Goal: Information Seeking & Learning: Learn about a topic

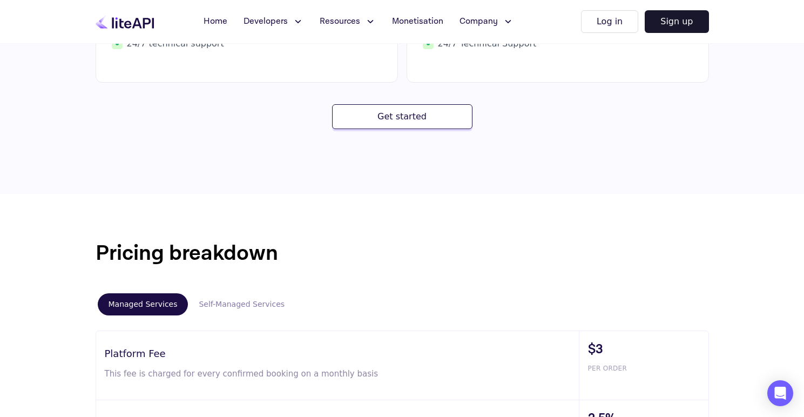
scroll to position [596, 0]
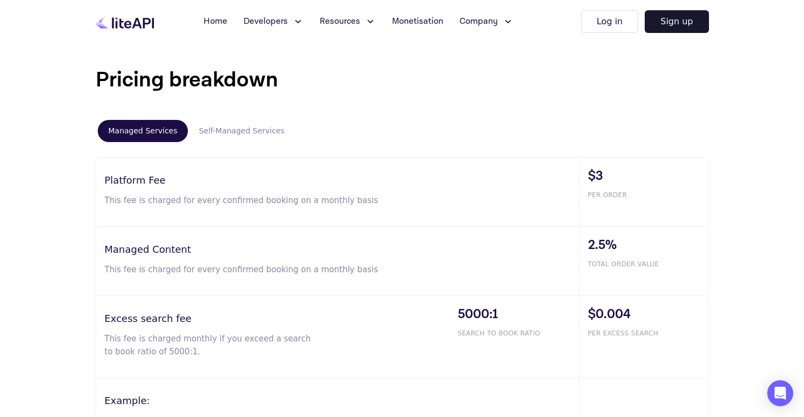
click at [227, 134] on button "Self-Managed Services" at bounding box center [241, 131] width 107 height 22
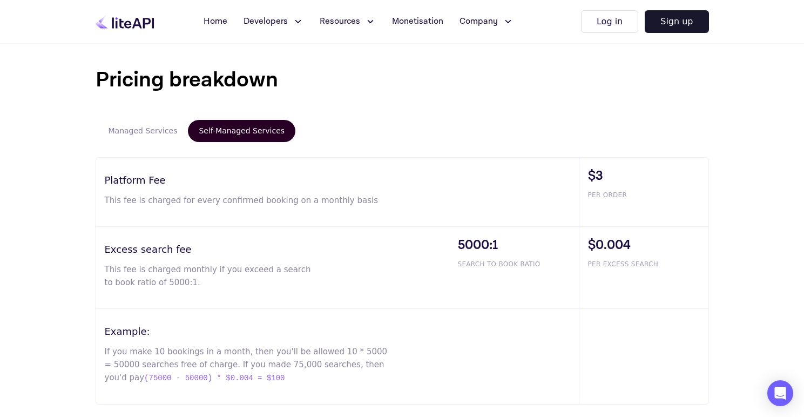
click at [146, 127] on button "Managed Services" at bounding box center [143, 131] width 91 height 22
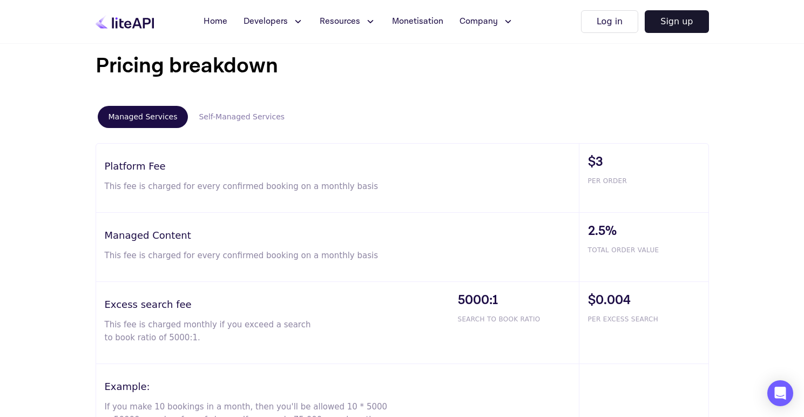
scroll to position [634, 0]
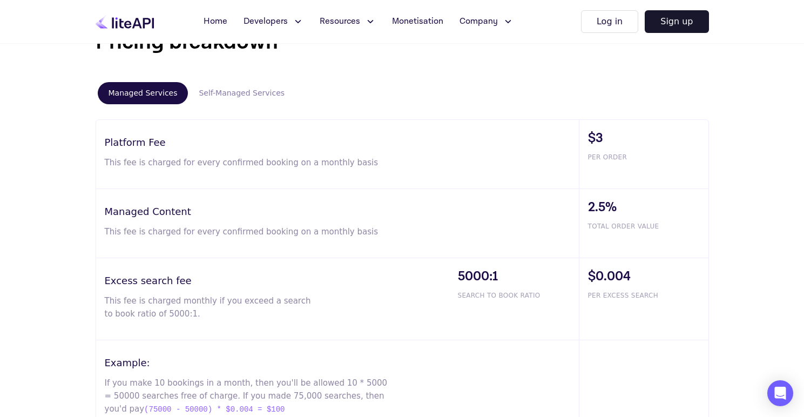
click at [237, 91] on button "Self-Managed Services" at bounding box center [241, 93] width 107 height 22
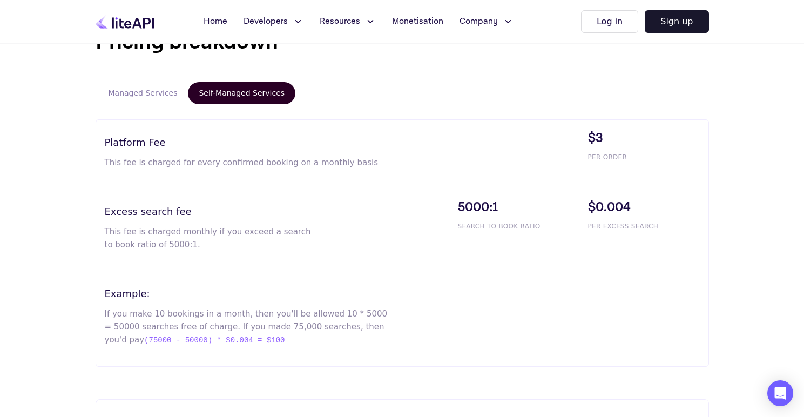
click at [143, 91] on button "Managed Services" at bounding box center [143, 93] width 91 height 22
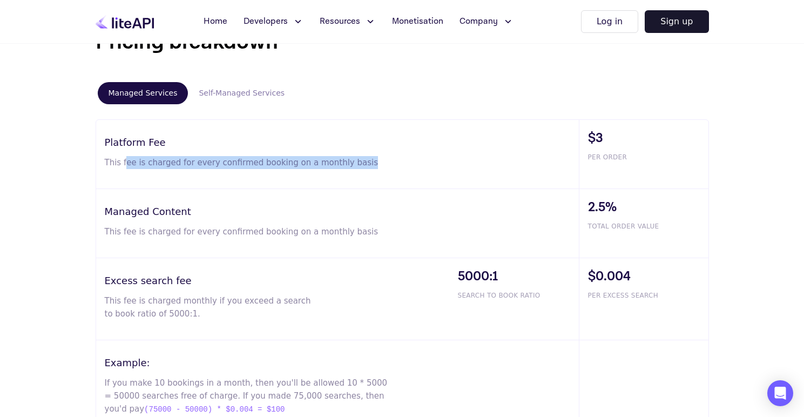
drag, startPoint x: 124, startPoint y: 161, endPoint x: 393, endPoint y: 177, distance: 268.8
click at [392, 177] on div "Platform Fee This fee is charged for every confirmed booking on a monthly basis" at bounding box center [337, 154] width 483 height 69
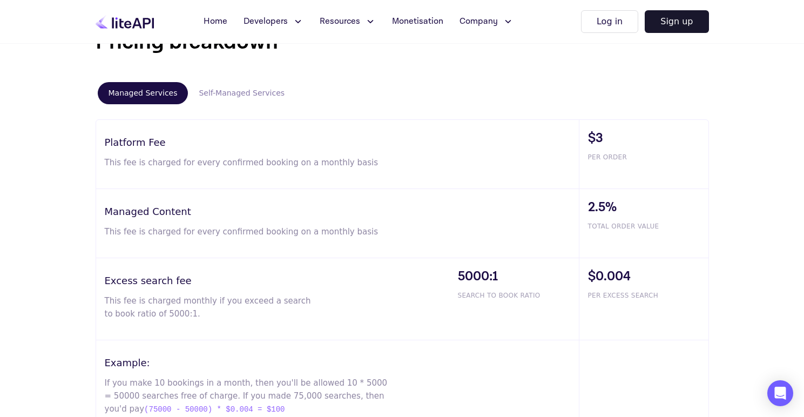
click at [186, 150] on div "Platform Fee This fee is charged for every confirmed booking on a monthly basis" at bounding box center [337, 154] width 483 height 69
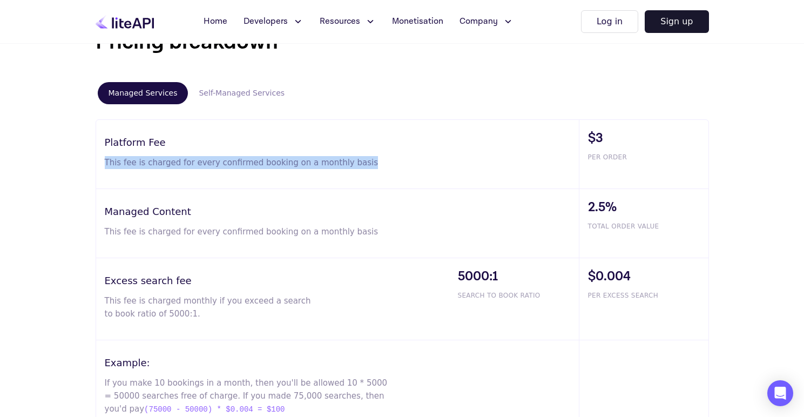
drag, startPoint x: 92, startPoint y: 160, endPoint x: 305, endPoint y: 173, distance: 212.6
click at [305, 173] on div "Pricing breakdown Managed Services Self-Managed Services Platform Fee This fee …" at bounding box center [402, 231] width 648 height 410
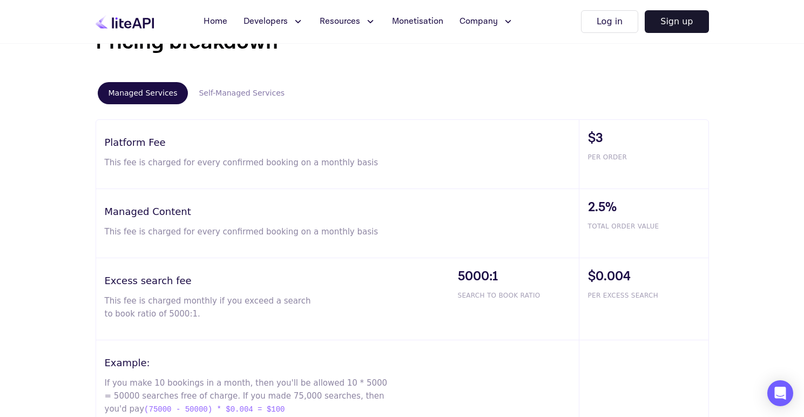
click at [144, 233] on p "This fee is charged for every confirmed booking on a monthly basis" at bounding box center [247, 231] width 285 height 13
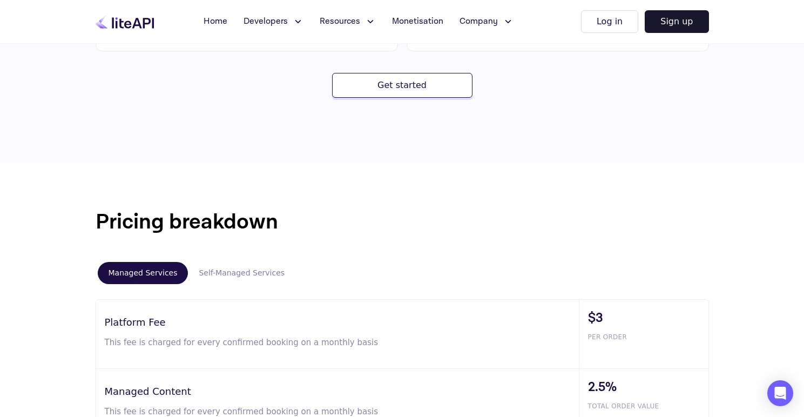
scroll to position [559, 0]
